Goal: Information Seeking & Learning: Learn about a topic

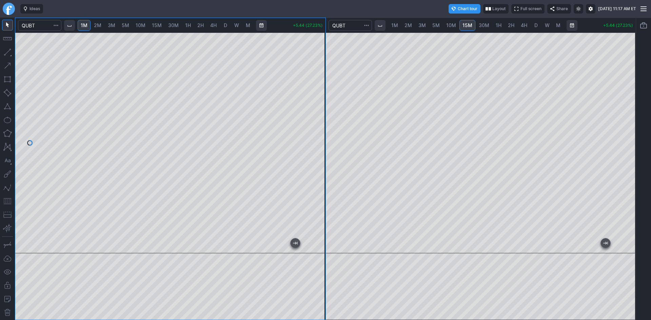
drag, startPoint x: 318, startPoint y: 103, endPoint x: 317, endPoint y: 112, distance: 8.9
click at [317, 112] on div at bounding box center [318, 141] width 14 height 204
drag, startPoint x: 318, startPoint y: 45, endPoint x: 314, endPoint y: 81, distance: 35.4
click at [314, 81] on div at bounding box center [318, 141] width 14 height 204
drag, startPoint x: 323, startPoint y: 106, endPoint x: 322, endPoint y: 111, distance: 5.8
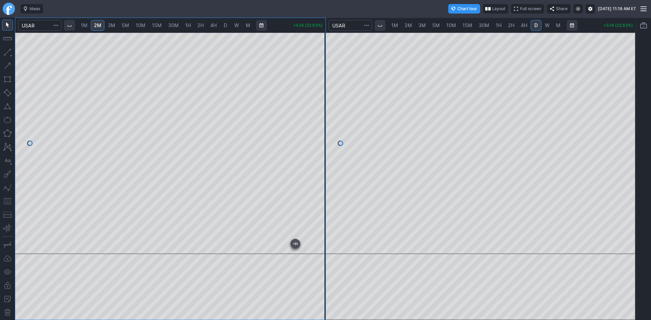
click at [322, 111] on div at bounding box center [318, 141] width 14 height 205
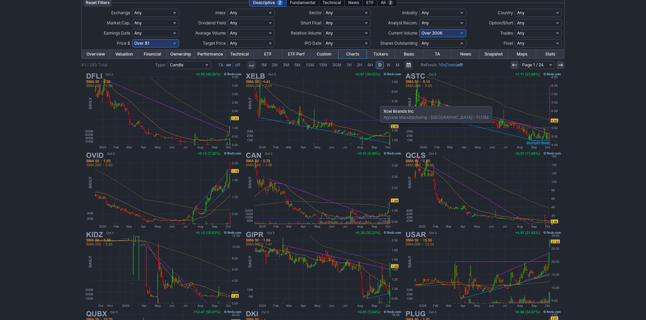
scroll to position [34, 0]
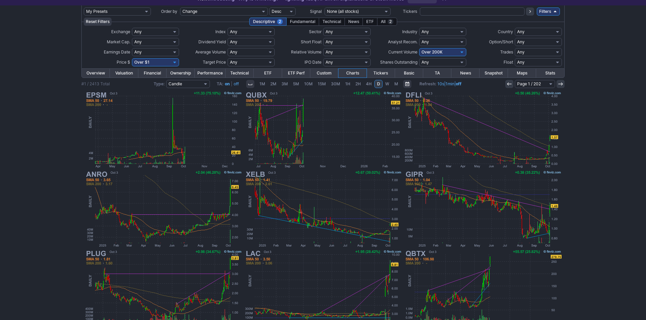
scroll to position [34, 0]
click at [443, 53] on select "Any Under 50K Under 100K Under 500K Under 750K Under 1M Over 0 Over 50K Over 10…" at bounding box center [442, 52] width 47 height 8
select select "o400"
click at [419, 48] on select "Any Under 50K Under 100K Under 500K Under 750K Under 1M Over 0 Over 50K Over 10…" at bounding box center [442, 52] width 47 height 8
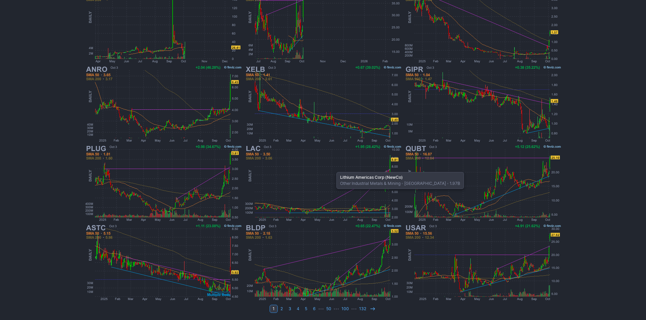
scroll to position [139, 0]
click at [370, 310] on icon at bounding box center [372, 308] width 5 height 5
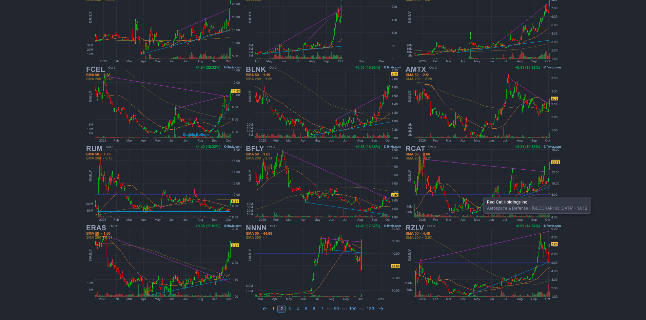
scroll to position [139, 0]
click at [378, 309] on icon at bounding box center [380, 308] width 5 height 5
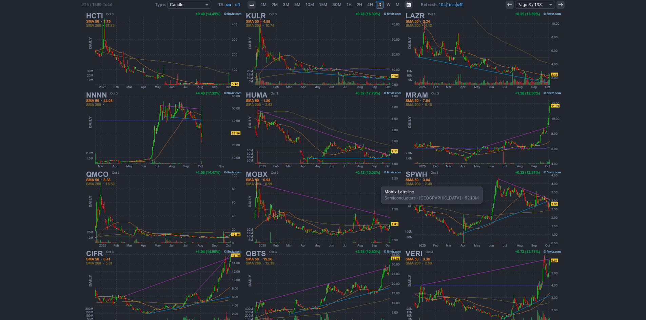
scroll to position [136, 0]
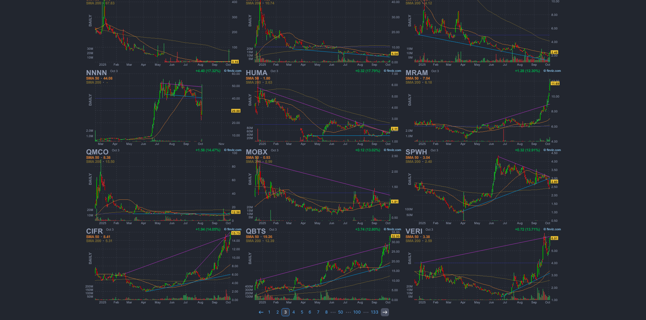
click at [384, 312] on use at bounding box center [384, 312] width 4 height 3
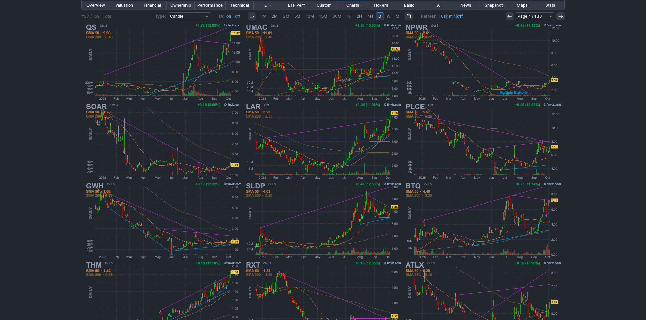
scroll to position [139, 0]
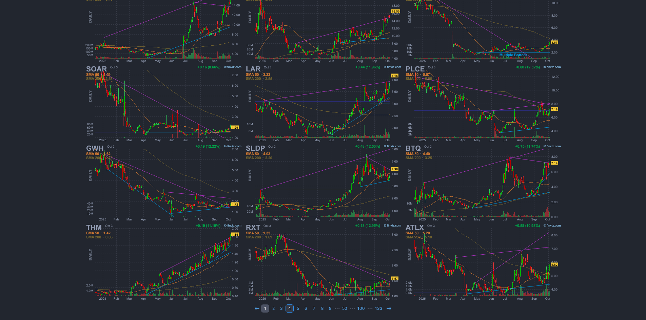
click at [265, 307] on link "1" at bounding box center [265, 309] width 8 height 8
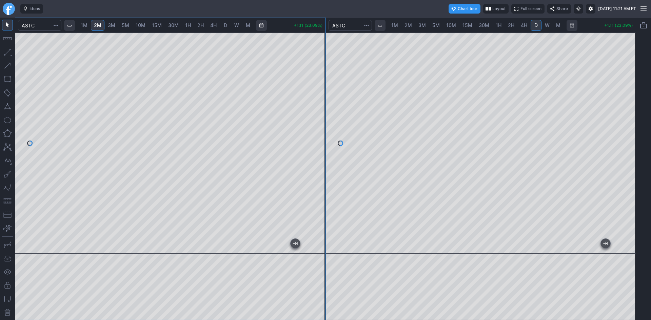
scroll to position [1, 0]
drag, startPoint x: 312, startPoint y: 108, endPoint x: 313, endPoint y: 104, distance: 3.9
click at [313, 104] on div at bounding box center [318, 141] width 14 height 204
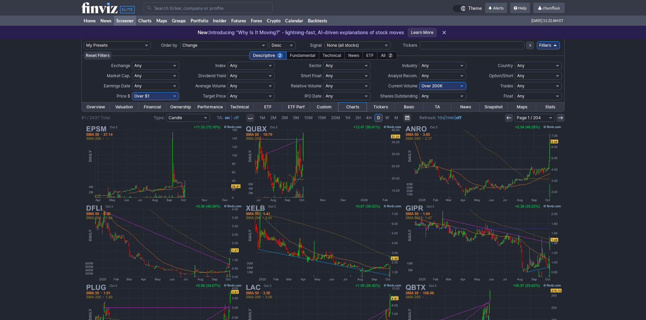
click at [159, 9] on input "Search" at bounding box center [208, 7] width 129 height 11
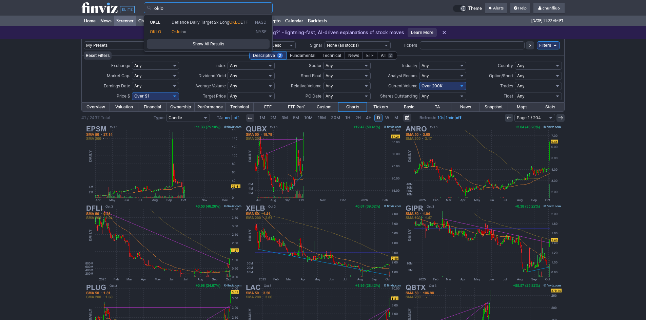
type input "oklo"
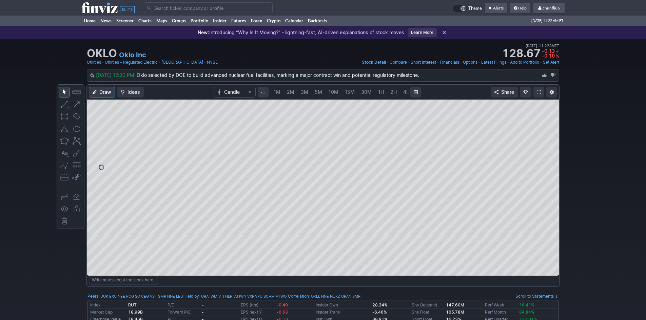
scroll to position [0, 37]
click at [280, 93] on span "5M" at bounding box center [281, 92] width 7 height 6
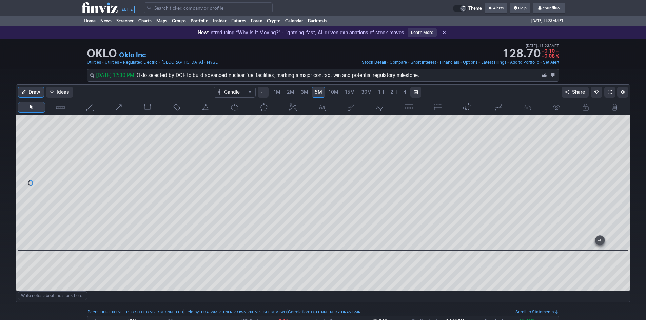
click at [610, 88] on link at bounding box center [609, 92] width 11 height 11
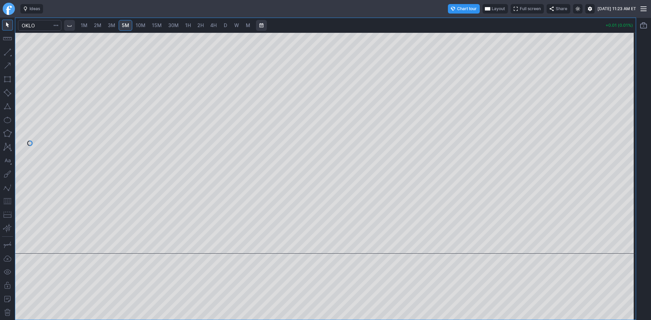
click at [84, 27] on span "1M" at bounding box center [84, 25] width 7 height 6
click at [612, 151] on div at bounding box center [325, 143] width 620 height 221
drag, startPoint x: 630, startPoint y: 101, endPoint x: 626, endPoint y: 135, distance: 33.8
click at [626, 135] on div at bounding box center [628, 141] width 14 height 204
click at [127, 22] on span "5M" at bounding box center [125, 25] width 7 height 6
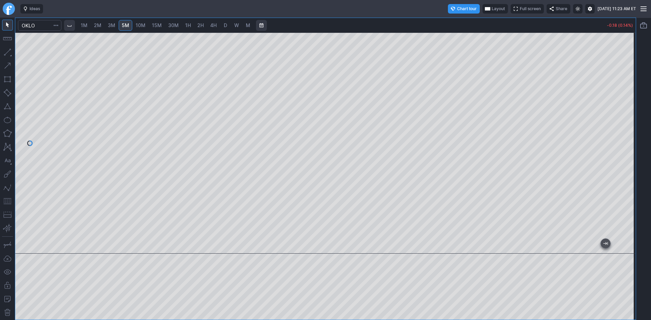
drag, startPoint x: 629, startPoint y: 65, endPoint x: 622, endPoint y: 97, distance: 32.6
click at [623, 97] on div at bounding box center [628, 141] width 14 height 204
click at [8, 202] on button "button" at bounding box center [7, 201] width 11 height 11
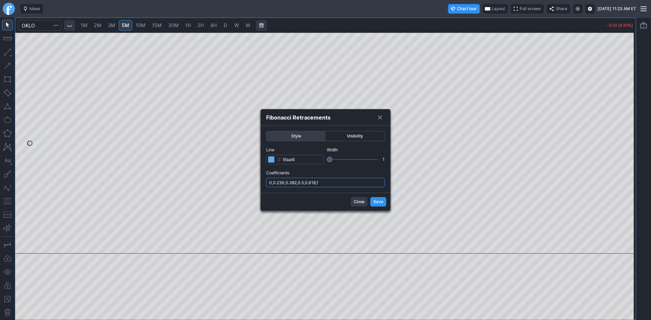
click at [340, 184] on input "0,0.236,0.382,0.5,0.618,1" at bounding box center [325, 182] width 119 height 9
type input "0,0.236,0.382,0.5,0.618,1,.786"
click at [378, 202] on span "Save" at bounding box center [378, 202] width 10 height 7
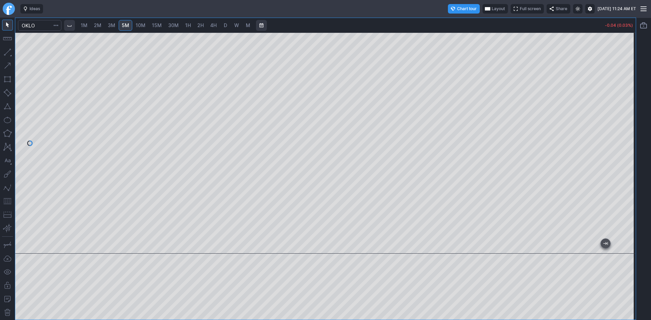
drag, startPoint x: 632, startPoint y: 132, endPoint x: 632, endPoint y: 119, distance: 13.6
click at [632, 119] on div at bounding box center [628, 141] width 14 height 204
click at [491, 8] on span "Layout" at bounding box center [497, 8] width 13 height 7
click at [466, 25] on button "Layout" at bounding box center [466, 21] width 9 height 9
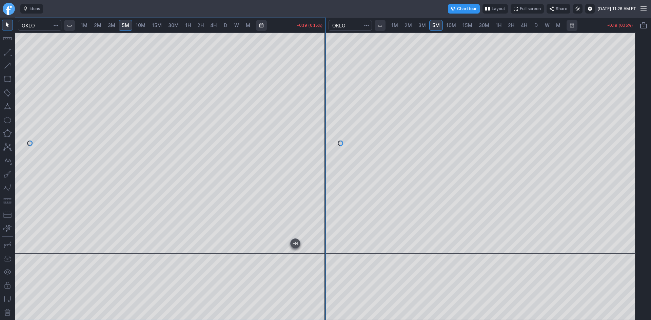
drag, startPoint x: 623, startPoint y: 99, endPoint x: 624, endPoint y: 128, distance: 28.8
click at [624, 128] on div at bounding box center [628, 141] width 14 height 204
drag, startPoint x: 321, startPoint y: 67, endPoint x: 323, endPoint y: 84, distance: 16.7
click at [323, 84] on div at bounding box center [318, 141] width 14 height 204
